Goal: Use online tool/utility: Utilize a website feature to perform a specific function

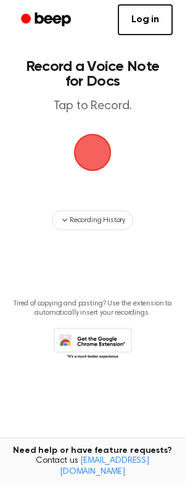
click at [90, 143] on span "button" at bounding box center [93, 153] width 38 height 38
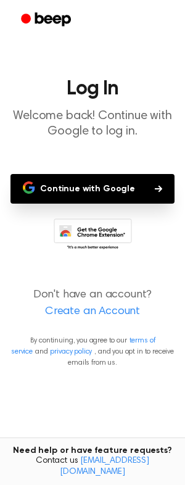
click at [86, 192] on button "Continue with Google" at bounding box center [92, 189] width 164 height 30
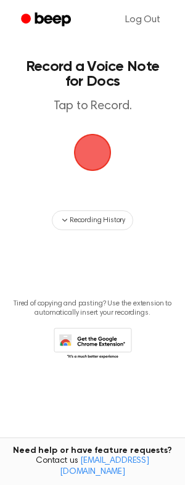
click at [88, 160] on span "button" at bounding box center [93, 153] width 38 height 38
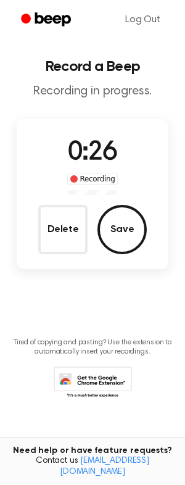
click at [95, 246] on div "Delete Save" at bounding box center [92, 229] width 109 height 49
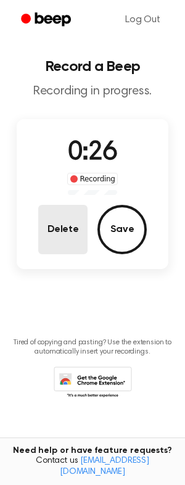
click at [70, 240] on button "Delete" at bounding box center [62, 229] width 49 height 49
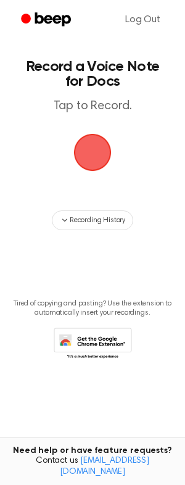
click at [93, 152] on span "button" at bounding box center [93, 153] width 40 height 40
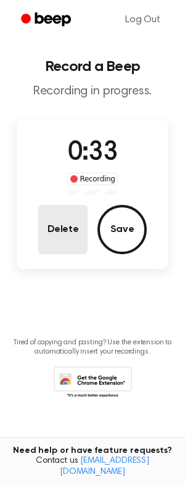
click at [65, 230] on button "Delete" at bounding box center [62, 229] width 49 height 49
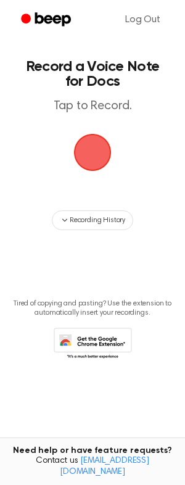
click at [87, 161] on span "button" at bounding box center [93, 153] width 40 height 40
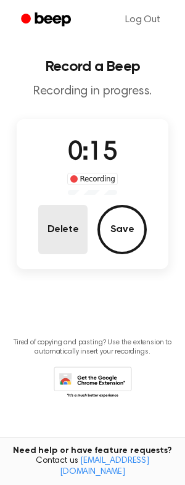
click at [77, 220] on button "Delete" at bounding box center [62, 229] width 49 height 49
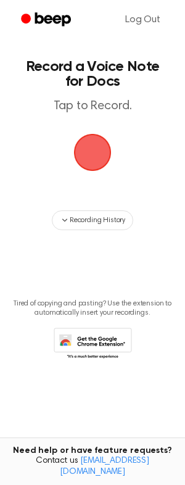
click at [99, 148] on span "button" at bounding box center [93, 153] width 38 height 38
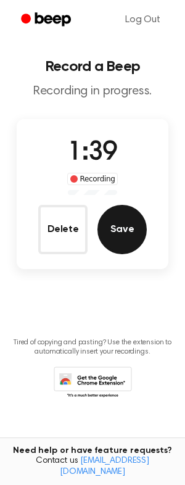
click at [127, 239] on button "Save" at bounding box center [122, 229] width 49 height 49
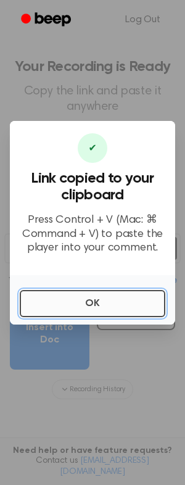
click at [95, 298] on button "OK" at bounding box center [93, 303] width 146 height 27
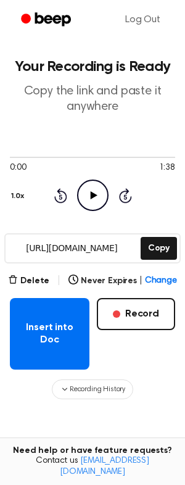
click at [89, 246] on input "[URL][DOMAIN_NAME]" at bounding box center [72, 249] width 133 height 28
